Goal: Task Accomplishment & Management: Complete application form

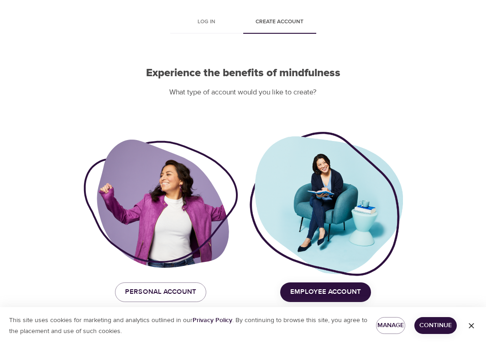
scroll to position [39, 0]
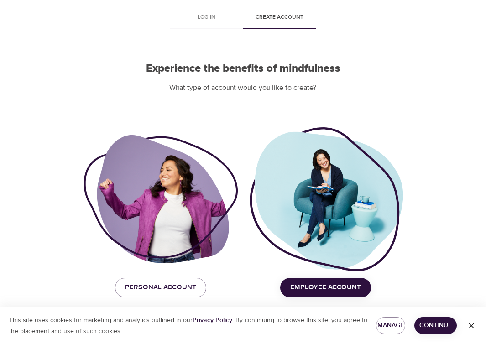
click at [433, 326] on span "Continue" at bounding box center [435, 325] width 28 height 11
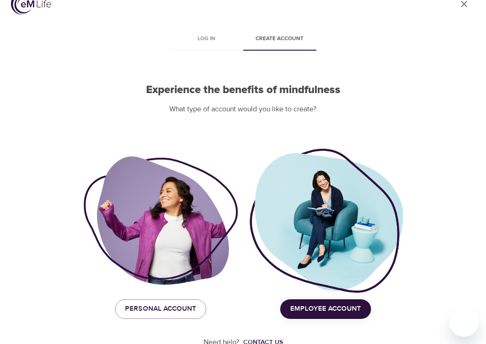
scroll to position [0, 0]
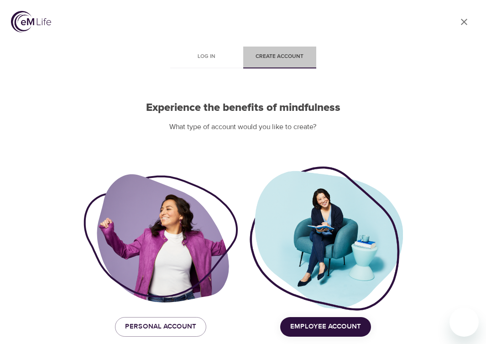
click at [284, 56] on span "Create account" at bounding box center [280, 57] width 62 height 10
click at [163, 325] on span "Personal Account" at bounding box center [160, 327] width 71 height 12
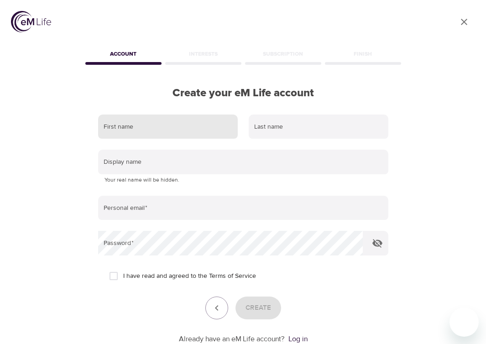
click at [150, 126] on input "text" at bounding box center [168, 126] width 140 height 25
type input "[PERSON_NAME]"
type input "[EMAIL_ADDRESS][DOMAIN_NAME]"
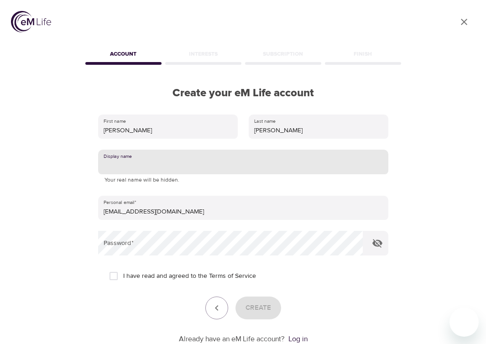
click at [170, 157] on input "text" at bounding box center [243, 162] width 290 height 25
type input "poochie"
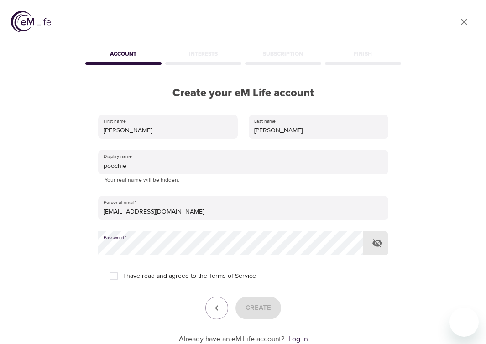
click at [113, 278] on input "I have read and agreed to the Terms of Service" at bounding box center [113, 275] width 19 height 19
checkbox input "true"
click at [379, 244] on icon "button" at bounding box center [377, 243] width 11 height 11
click at [256, 306] on span "Create" at bounding box center [258, 308] width 26 height 12
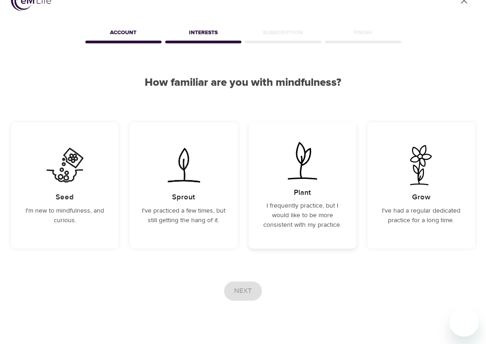
scroll to position [43, 0]
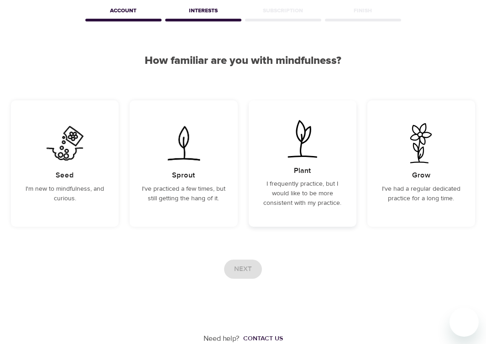
click at [300, 183] on p "I frequently practice, but I would like to be more consistent with my practice." at bounding box center [302, 193] width 86 height 29
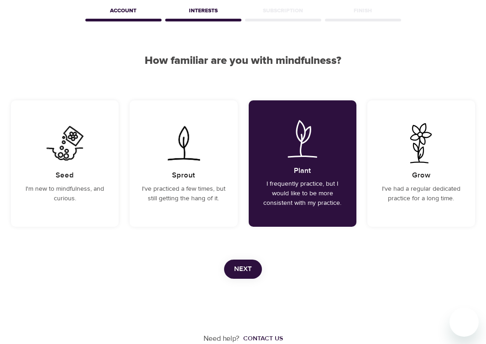
click at [249, 269] on span "Next" at bounding box center [243, 269] width 18 height 12
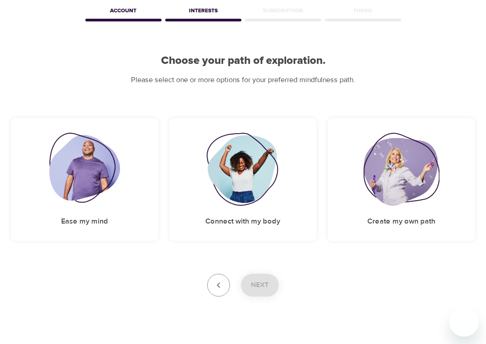
scroll to position [0, 0]
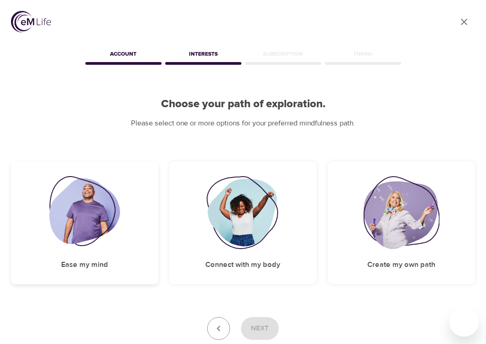
click at [103, 253] on div "Ease my mind" at bounding box center [84, 222] width 147 height 123
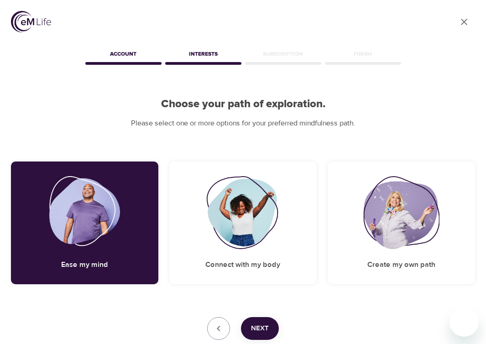
click at [267, 331] on span "Next" at bounding box center [260, 328] width 18 height 12
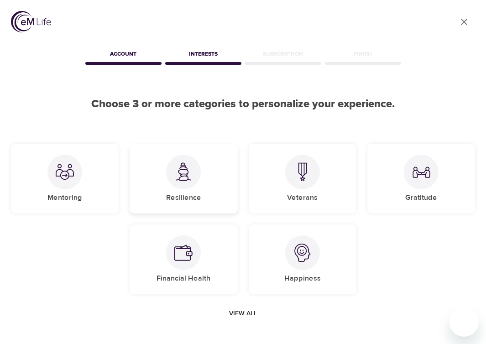
click at [187, 179] on img at bounding box center [183, 171] width 18 height 19
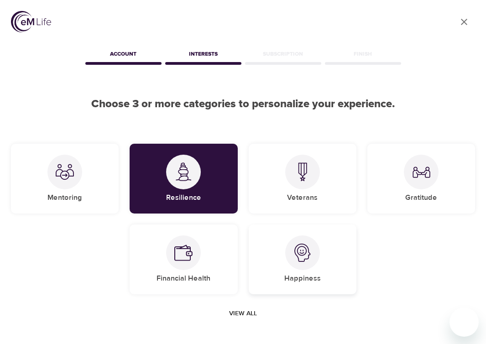
click at [277, 276] on div "Happiness" at bounding box center [303, 259] width 108 height 70
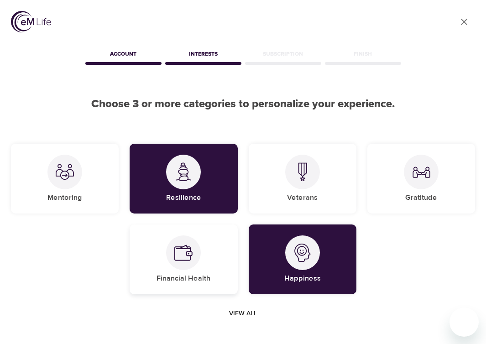
click at [206, 274] on h5 "Financial Health" at bounding box center [183, 279] width 54 height 10
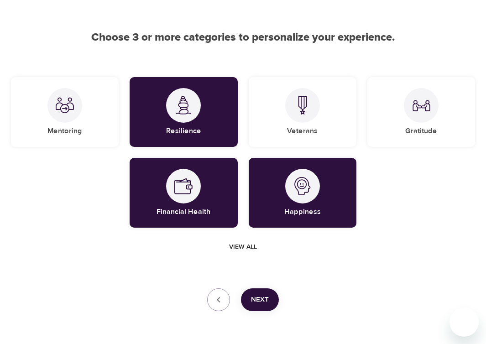
scroll to position [99, 0]
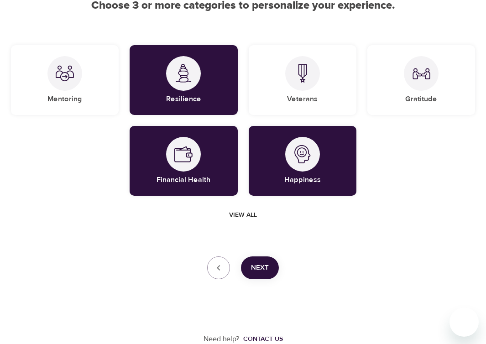
click at [254, 271] on span "Next" at bounding box center [260, 268] width 18 height 12
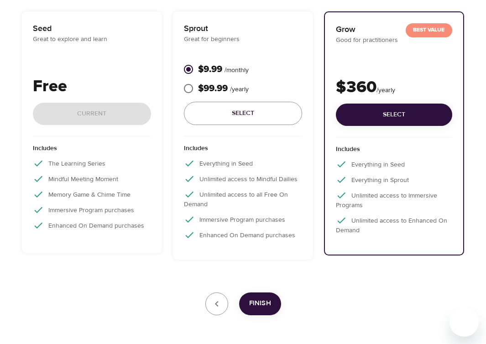
scroll to position [186, 0]
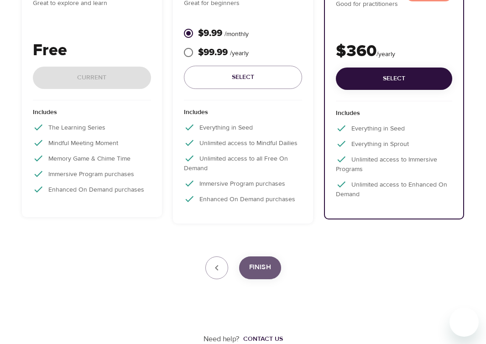
click at [258, 273] on button "Finish" at bounding box center [260, 267] width 42 height 23
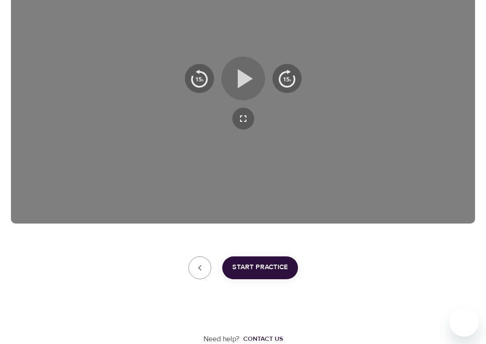
click at [234, 75] on icon "button" at bounding box center [243, 78] width 33 height 33
